Goal: Obtain resource: Obtain resource

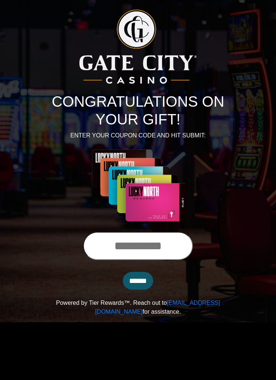
click at [130, 249] on input "text" at bounding box center [138, 246] width 110 height 28
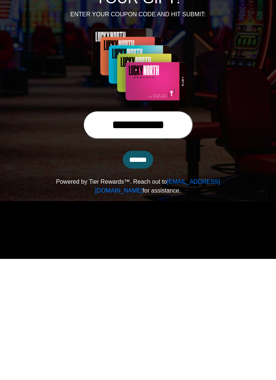
type input "**********"
click at [136, 272] on input "******" at bounding box center [138, 281] width 30 height 18
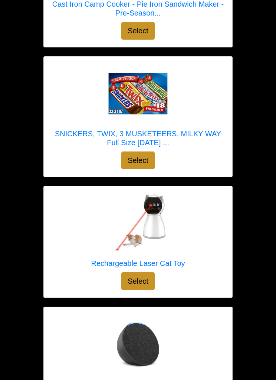
scroll to position [949, 0]
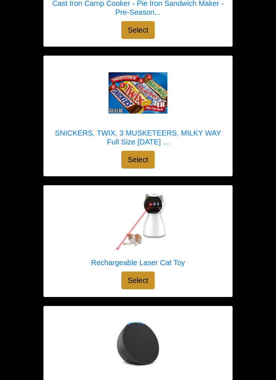
click at [141, 89] on img at bounding box center [137, 93] width 59 height 59
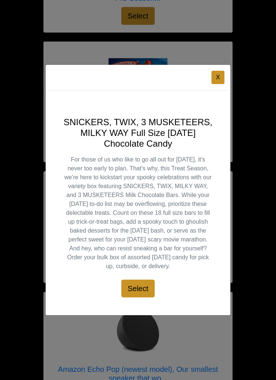
scroll to position [964, 0]
click at [223, 82] on div "X" at bounding box center [138, 78] width 184 height 26
click at [222, 84] on button "X" at bounding box center [217, 77] width 13 height 13
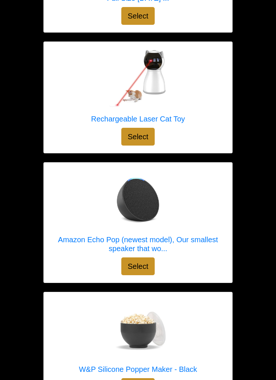
scroll to position [1093, 0]
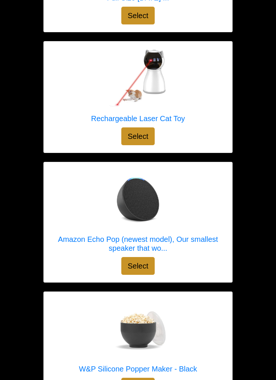
click at [220, 183] on div at bounding box center [137, 199] width 173 height 59
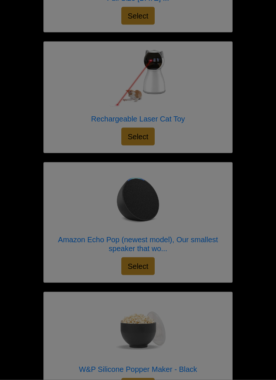
scroll to position [1094, 0]
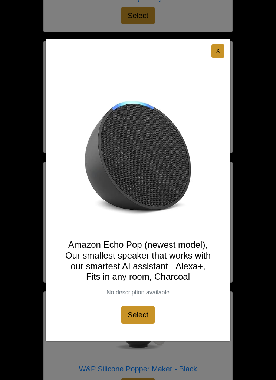
click at [215, 58] on button "X" at bounding box center [217, 50] width 13 height 13
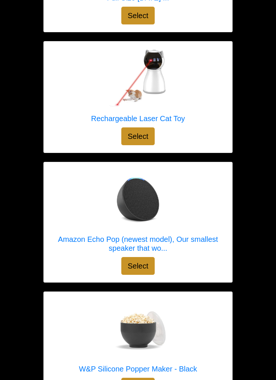
click at [154, 69] on img at bounding box center [137, 78] width 59 height 59
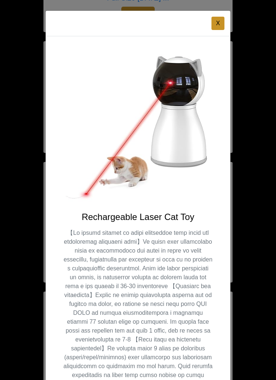
scroll to position [0, 0]
click at [217, 23] on button "X" at bounding box center [217, 23] width 13 height 13
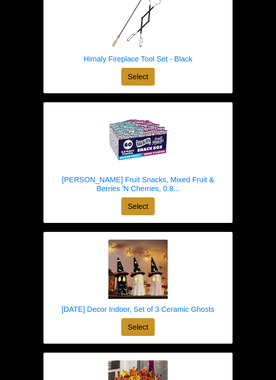
scroll to position [1525, 0]
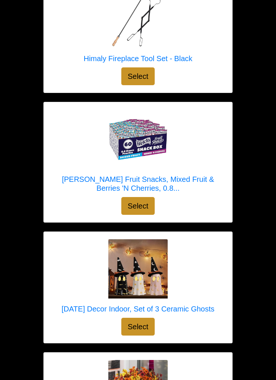
click at [146, 140] on img at bounding box center [137, 139] width 59 height 59
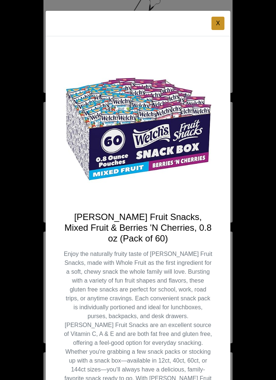
click at [229, 20] on div "X" at bounding box center [138, 24] width 184 height 26
click at [220, 21] on button "X" at bounding box center [217, 23] width 13 height 13
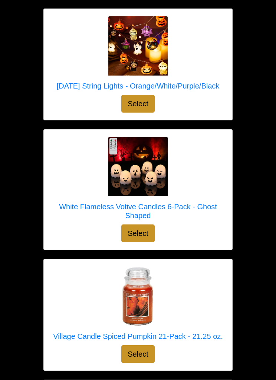
scroll to position [2731, 0]
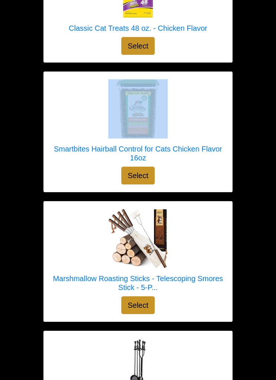
scroll to position [5986, 0]
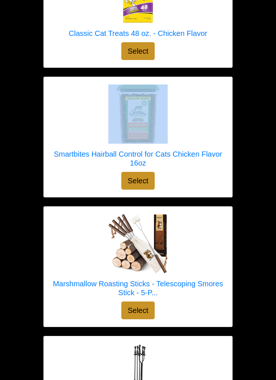
click at [197, 117] on div at bounding box center [137, 114] width 173 height 59
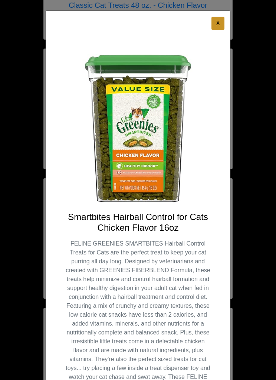
scroll to position [0, 0]
click at [222, 17] on button "X" at bounding box center [217, 23] width 13 height 13
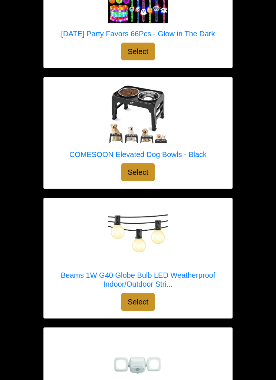
scroll to position [7340, 0]
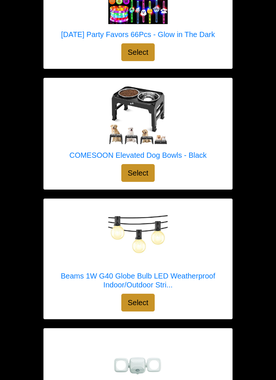
click at [152, 120] on img at bounding box center [137, 115] width 59 height 59
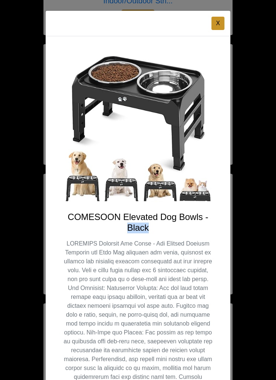
scroll to position [0, 0]
click at [219, 20] on button "X" at bounding box center [217, 23] width 13 height 13
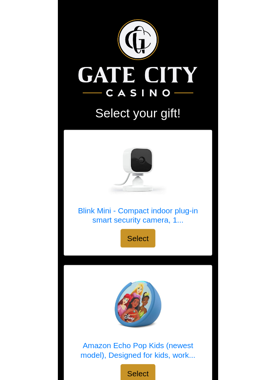
scroll to position [10, 0]
